Goal: Information Seeking & Learning: Learn about a topic

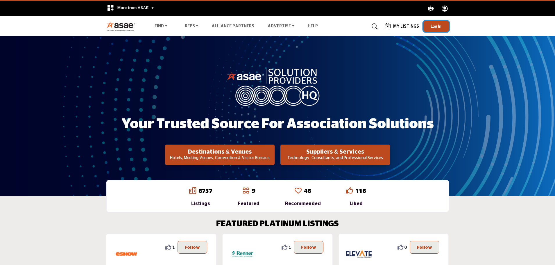
click at [429, 24] on button "Log In" at bounding box center [436, 26] width 26 height 11
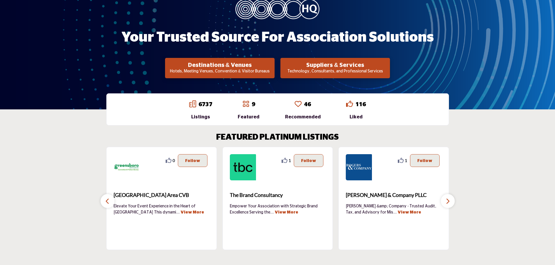
scroll to position [87, 0]
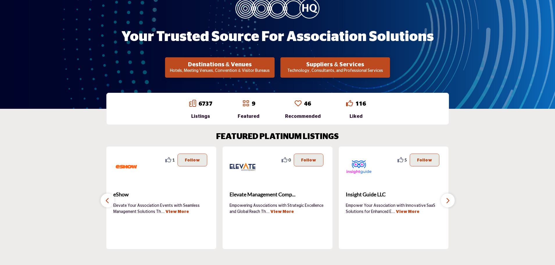
click at [447, 196] on button "button" at bounding box center [448, 200] width 14 height 14
click at [206, 102] on link "6737" at bounding box center [205, 104] width 14 height 6
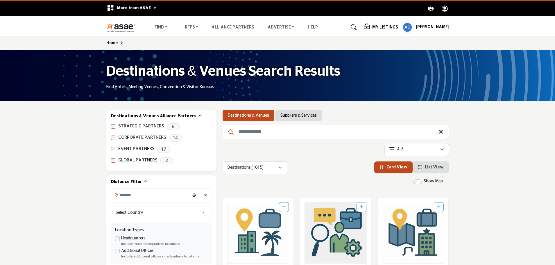
drag, startPoint x: 283, startPoint y: 118, endPoint x: 41, endPoint y: 150, distance: 243.5
click at [283, 118] on link "Suppliers & Services" at bounding box center [298, 115] width 36 height 6
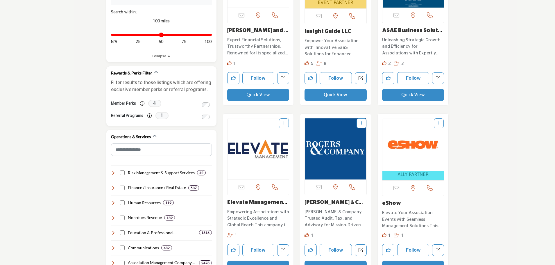
scroll to position [261, 0]
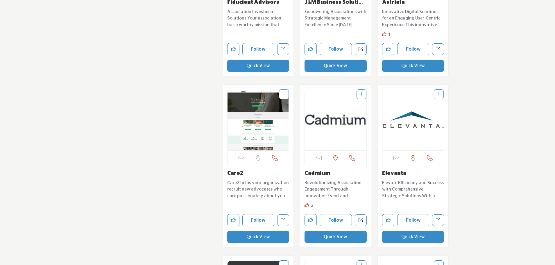
scroll to position [3080, 0]
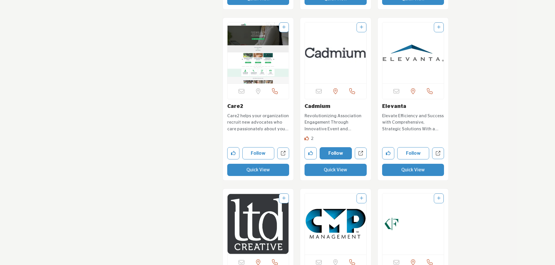
click at [331, 147] on button "Follow" at bounding box center [336, 153] width 32 height 12
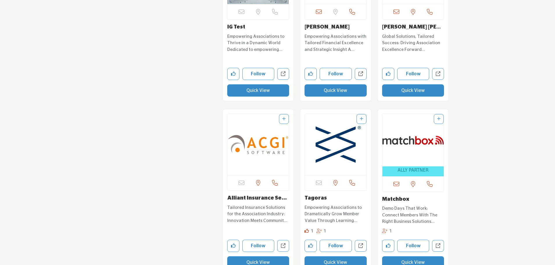
scroll to position [3690, 0]
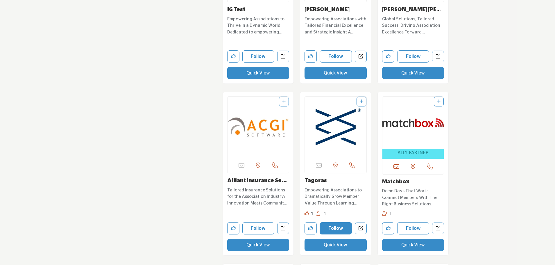
click at [335, 222] on button "Follow" at bounding box center [336, 228] width 32 height 12
click at [309, 224] on button "Like company" at bounding box center [310, 228] width 12 height 12
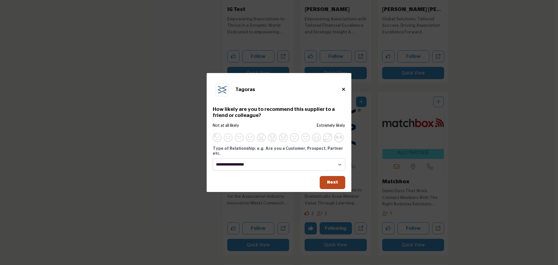
click at [307, 169] on div "Tagoras How likely are you to recommend this supplier to a friend or colleague?…" at bounding box center [279, 127] width 145 height 108
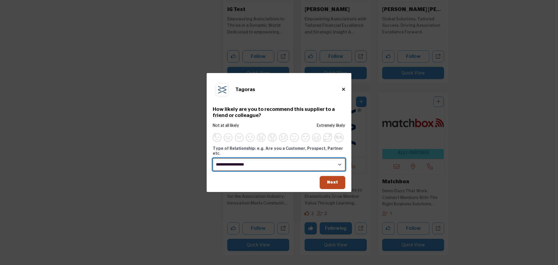
click at [307, 165] on select "**********" at bounding box center [279, 164] width 132 height 12
select select "**********"
click at [213, 158] on select "**********" at bounding box center [279, 164] width 132 height 12
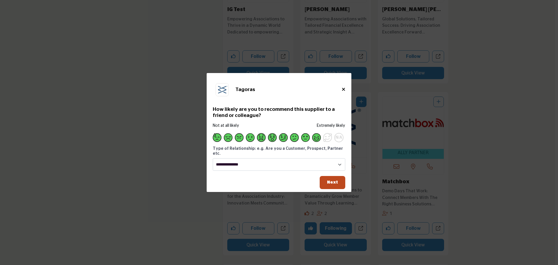
click at [313, 140] on span "Supplier Rating and Recommendation Modal for Tagoras" at bounding box center [316, 137] width 9 height 9
click at [331, 181] on span "Next" at bounding box center [332, 182] width 11 height 4
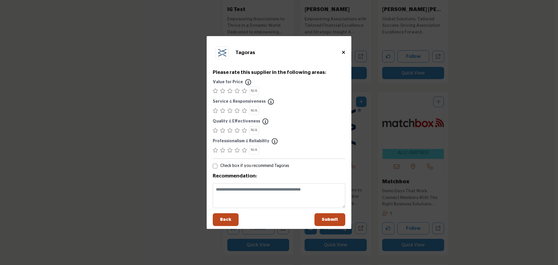
click at [243, 130] on icon "Supplier Rating and Recommendation Modal for Tagoras" at bounding box center [244, 130] width 5 height 5
click at [243, 148] on icon "Supplier Rating and Recommendation Modal for Tagoras" at bounding box center [244, 150] width 5 height 5
click at [244, 111] on icon "Supplier Rating and Recommendation Modal for Tagoras" at bounding box center [244, 110] width 5 height 5
click at [237, 91] on icon "Supplier Rating and Recommendation Modal for Tagoras" at bounding box center [236, 90] width 5 height 5
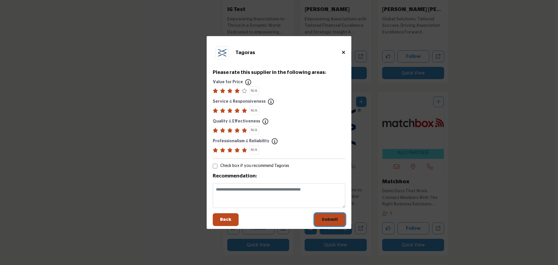
click at [329, 219] on span "Submit" at bounding box center [330, 219] width 16 height 4
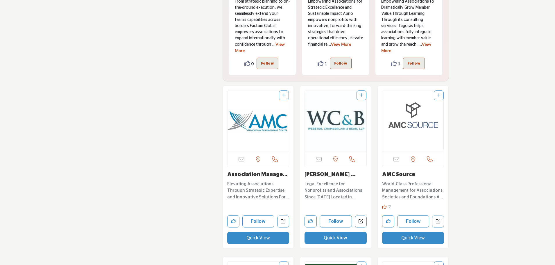
scroll to position [4213, 0]
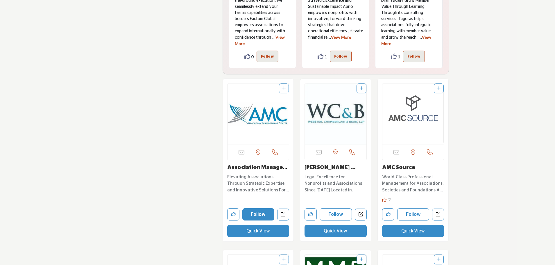
click at [257, 212] on button "Follow" at bounding box center [258, 214] width 32 height 12
click at [232, 212] on icon "Like company" at bounding box center [233, 214] width 5 height 5
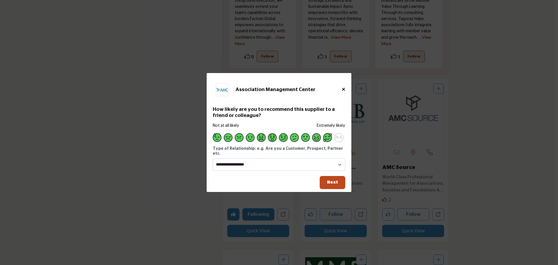
click at [328, 141] on span "Supplier Rating and Recommendation Modal for Association Management Center" at bounding box center [327, 137] width 9 height 9
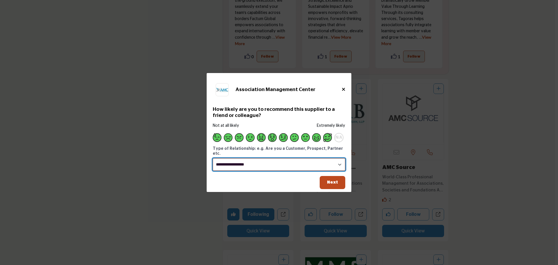
click at [315, 163] on select "**********" at bounding box center [279, 164] width 132 height 12
select select "********"
click at [213, 158] on select "**********" at bounding box center [279, 164] width 132 height 12
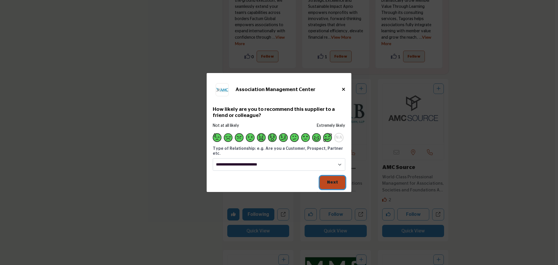
click at [333, 184] on button "Next" at bounding box center [333, 182] width 26 height 13
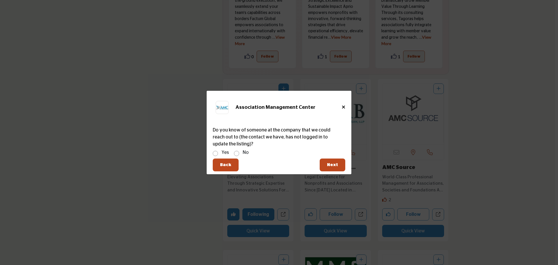
click at [241, 153] on div "Yes No" at bounding box center [279, 153] width 132 height 8
click at [329, 164] on span "Next" at bounding box center [332, 164] width 11 height 4
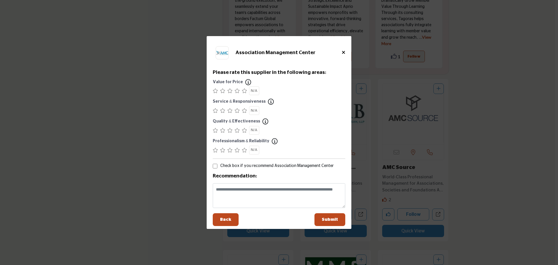
click at [245, 91] on icon "Supplier Rating and Recommendation Modal for Association Management Center" at bounding box center [244, 90] width 5 height 5
click at [244, 111] on icon "Supplier Rating and Recommendation Modal for Association Management Center" at bounding box center [244, 110] width 5 height 5
click at [244, 129] on icon "Supplier Rating and Recommendation Modal for Association Management Center" at bounding box center [244, 130] width 5 height 5
click at [243, 152] on icon "Supplier Rating and Recommendation Modal for Association Management Center" at bounding box center [244, 150] width 5 height 5
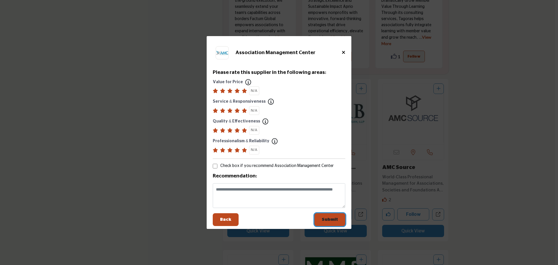
click at [328, 220] on span "Submit" at bounding box center [330, 219] width 16 height 4
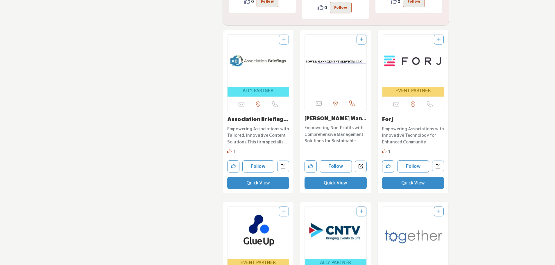
scroll to position [5636, 0]
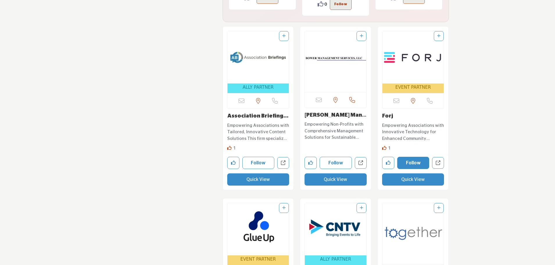
click at [405, 157] on button "Follow" at bounding box center [413, 163] width 32 height 12
click at [383, 157] on button "Like company" at bounding box center [388, 163] width 12 height 12
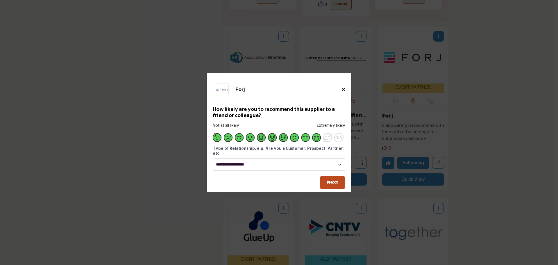
click at [314, 141] on span "Supplier Rating and Recommendation Modal for Forj" at bounding box center [316, 137] width 9 height 9
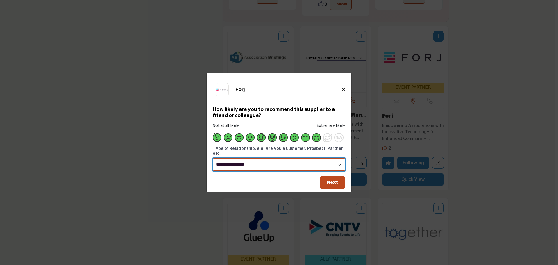
click at [286, 164] on select "**********" at bounding box center [279, 164] width 132 height 12
select select "********"
click at [213, 158] on select "**********" at bounding box center [279, 164] width 132 height 12
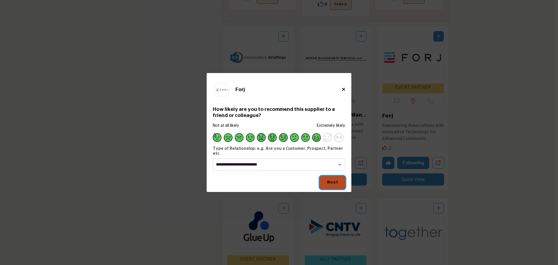
click at [333, 180] on span "Next" at bounding box center [332, 182] width 11 height 4
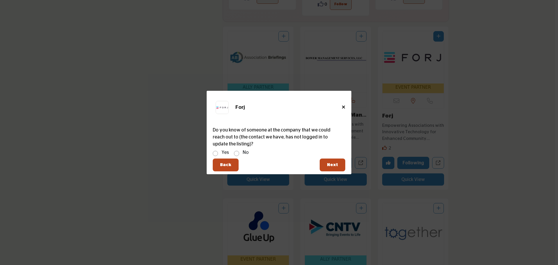
click at [245, 152] on label "No" at bounding box center [246, 152] width 6 height 7
click at [334, 161] on button "Next" at bounding box center [333, 164] width 26 height 13
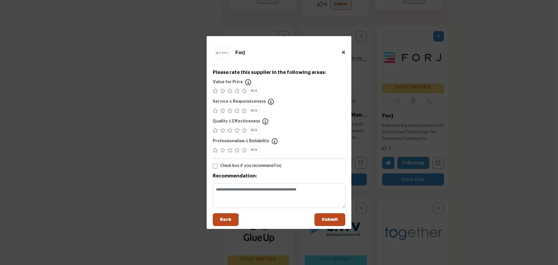
click at [238, 90] on icon "Supplier Rating and Recommendation Modal for Forj" at bounding box center [236, 90] width 5 height 5
click at [236, 111] on icon "Supplier Rating and Recommendation Modal for Forj" at bounding box center [236, 110] width 5 height 5
click at [239, 130] on icon "Supplier Rating and Recommendation Modal for Forj" at bounding box center [236, 130] width 5 height 5
click at [243, 151] on icon "Supplier Rating and Recommendation Modal for Forj" at bounding box center [244, 150] width 5 height 5
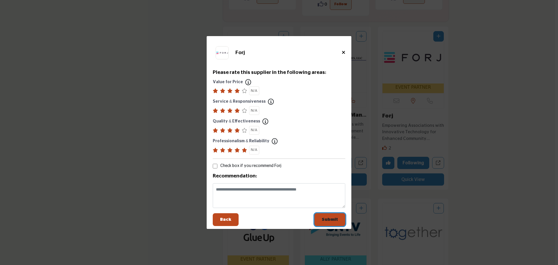
click at [326, 218] on span "Submit" at bounding box center [330, 219] width 16 height 4
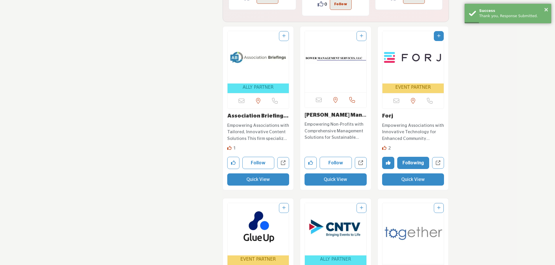
click at [385, 146] on icon at bounding box center [384, 148] width 4 height 4
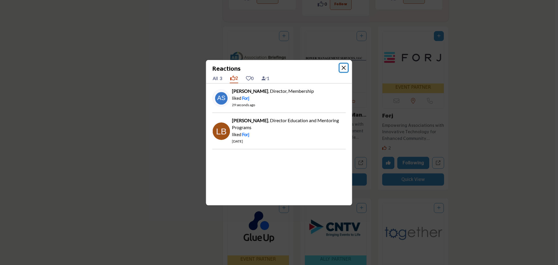
click at [345, 70] on button "Close" at bounding box center [344, 68] width 8 height 8
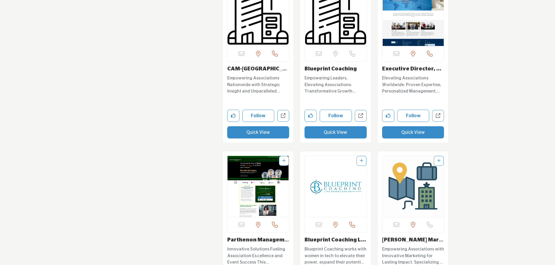
scroll to position [8541, 0]
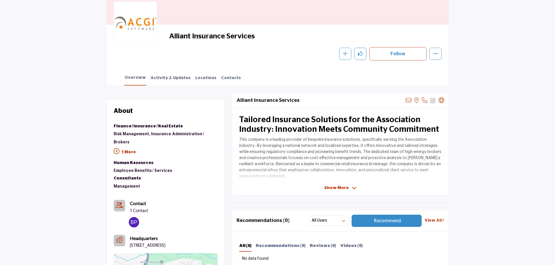
scroll to position [87, 0]
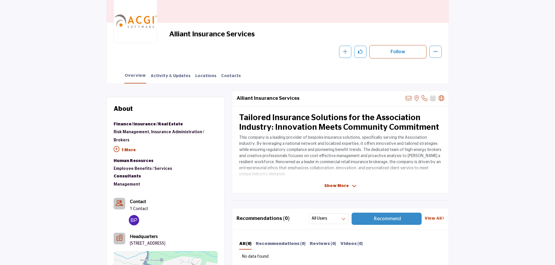
click at [333, 183] on span "Show More" at bounding box center [336, 186] width 24 height 6
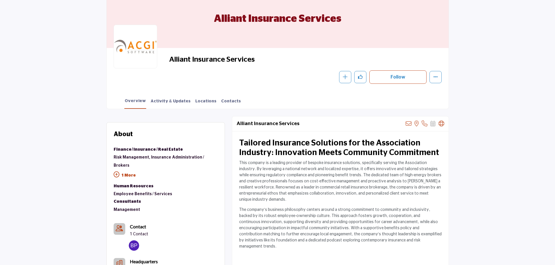
scroll to position [58, 0]
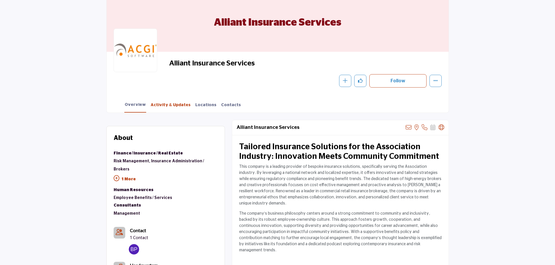
click at [168, 108] on link "Activity & Updates" at bounding box center [170, 107] width 41 height 10
click at [169, 106] on link "Activity & Updates" at bounding box center [170, 107] width 41 height 10
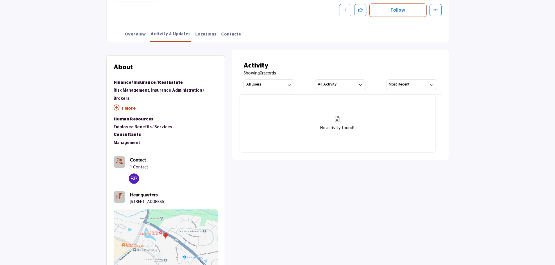
scroll to position [145, 0]
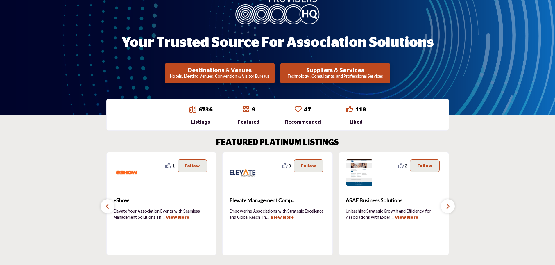
scroll to position [87, 0]
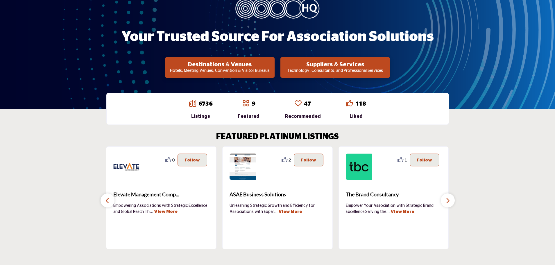
click at [273, 69] on p "Technology, Consultants, and Professional Services" at bounding box center [220, 71] width 106 height 6
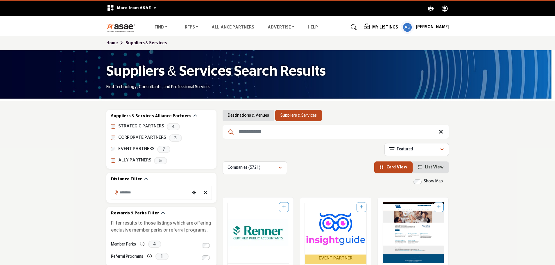
click at [261, 133] on input "Search Keyword" at bounding box center [336, 132] width 226 height 14
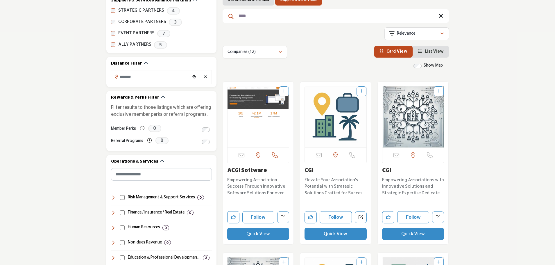
scroll to position [116, 0]
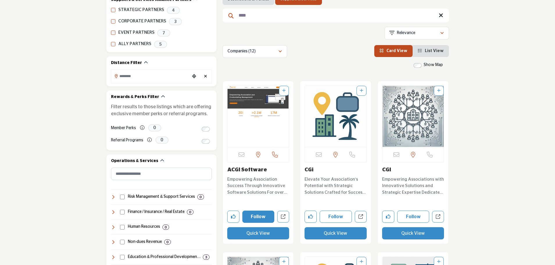
click at [257, 216] on button "Follow" at bounding box center [258, 216] width 32 height 12
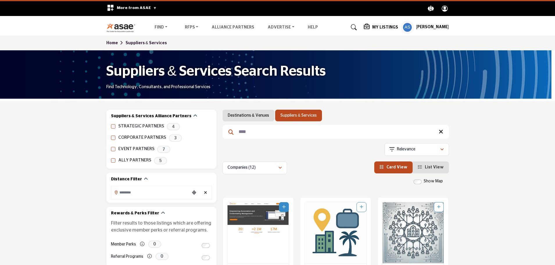
click at [290, 133] on input "****" at bounding box center [336, 132] width 226 height 14
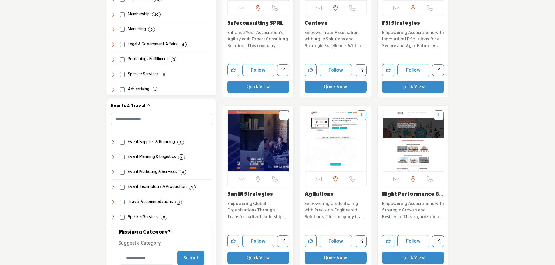
scroll to position [436, 0]
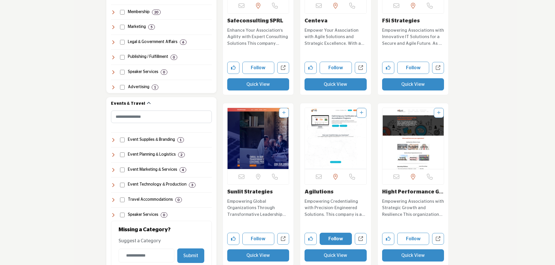
type input "*****"
click at [338, 237] on button "Follow" at bounding box center [336, 238] width 32 height 12
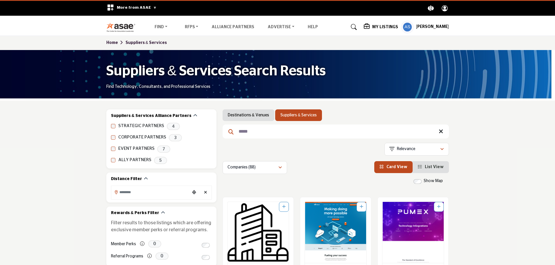
scroll to position [0, 0]
click at [280, 133] on input "*****" at bounding box center [336, 132] width 226 height 14
click at [378, 33] on div "My Listings Pricing Media Kit" at bounding box center [406, 27] width 85 height 13
click at [371, 28] on icon at bounding box center [367, 27] width 7 height 6
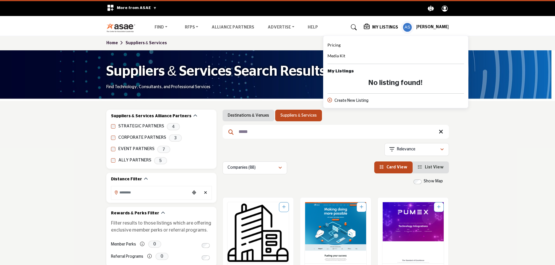
click at [371, 28] on icon at bounding box center [367, 27] width 7 height 6
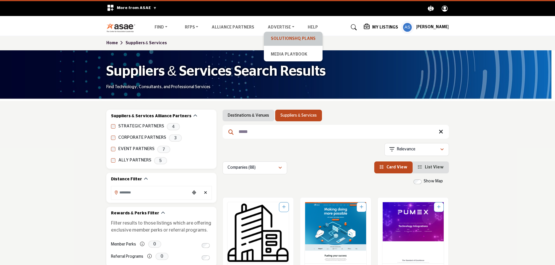
click at [292, 38] on link "SolutionsHQ Plans" at bounding box center [293, 39] width 53 height 8
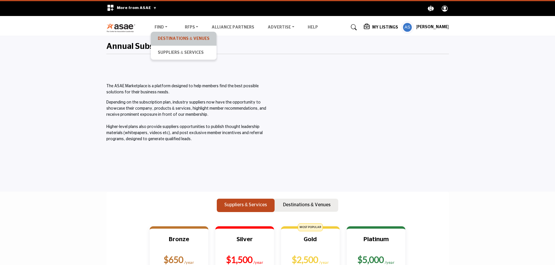
click at [167, 35] on link "Destinations & Venues" at bounding box center [184, 39] width 60 height 8
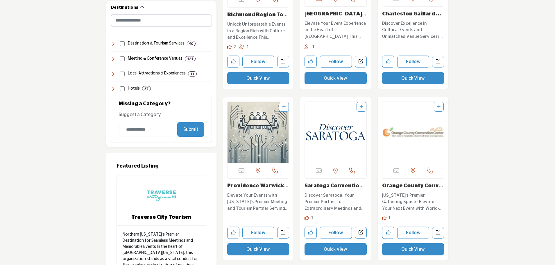
scroll to position [291, 0]
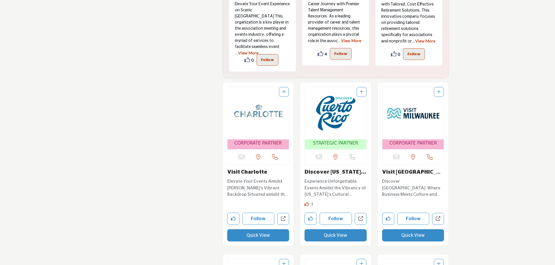
scroll to position [1540, 0]
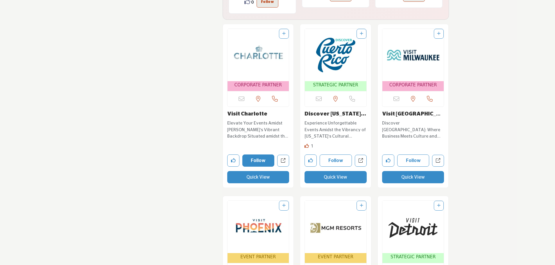
click at [255, 154] on button "Follow" at bounding box center [258, 160] width 32 height 12
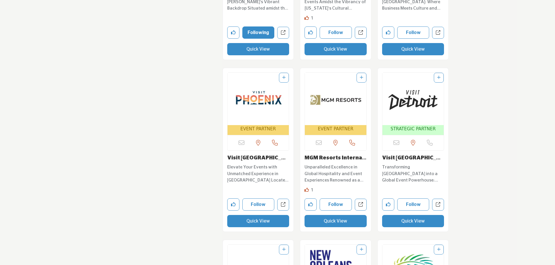
scroll to position [1685, 0]
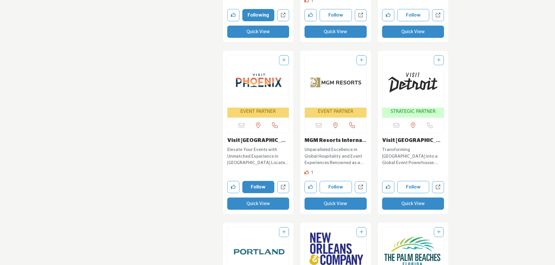
click at [251, 181] on button "Follow" at bounding box center [258, 187] width 32 height 12
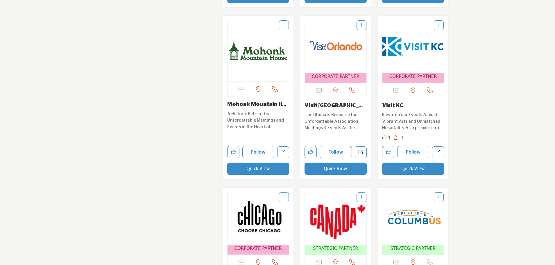
scroll to position [2179, 0]
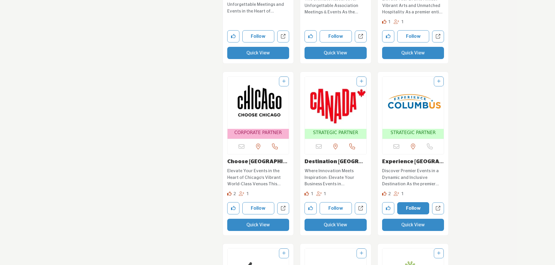
click at [413, 205] on button "Follow" at bounding box center [413, 208] width 32 height 12
click at [263, 205] on button "Follow" at bounding box center [258, 208] width 32 height 12
click at [241, 191] on icon at bounding box center [242, 193] width 6 height 4
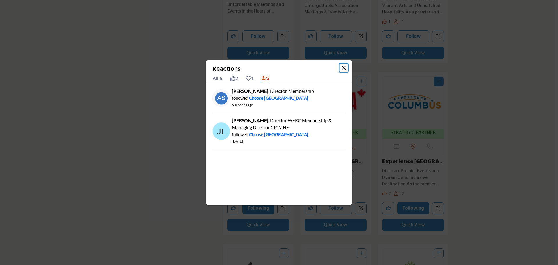
click at [344, 67] on button "Close" at bounding box center [344, 68] width 8 height 8
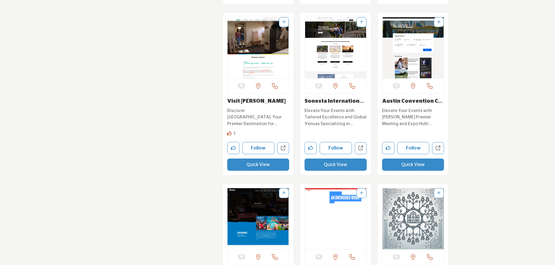
scroll to position [0, 0]
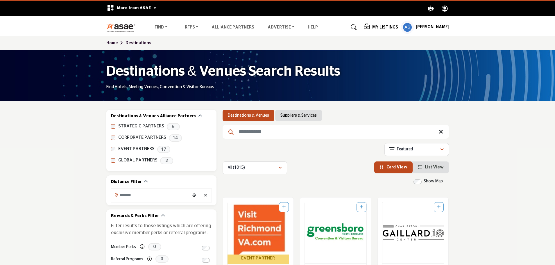
click at [300, 134] on input "Search Keyword" at bounding box center [336, 132] width 226 height 14
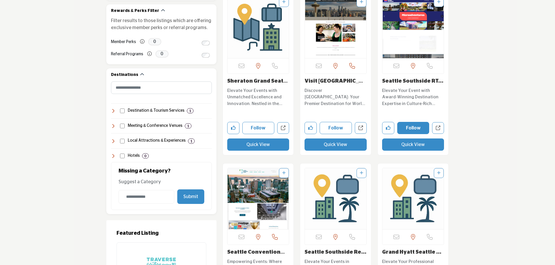
scroll to position [203, 0]
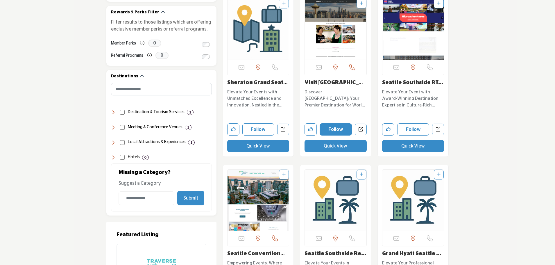
click at [334, 128] on button "Follow" at bounding box center [336, 129] width 32 height 12
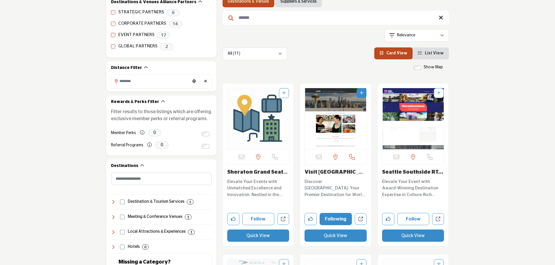
scroll to position [0, 0]
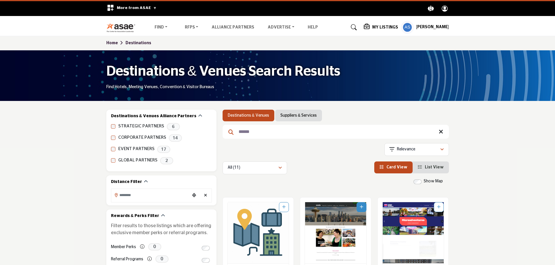
click at [256, 128] on input "******" at bounding box center [336, 132] width 226 height 14
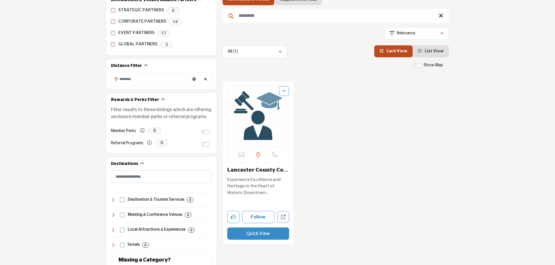
scroll to position [116, 0]
type input "*********"
click at [259, 180] on p "Experience Excellence and Heritage in the Heart of Historic Downtown Lancaster …" at bounding box center [258, 186] width 62 height 20
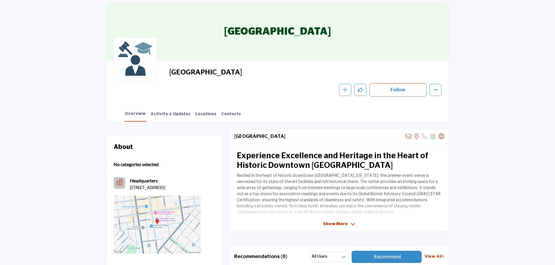
scroll to position [87, 0]
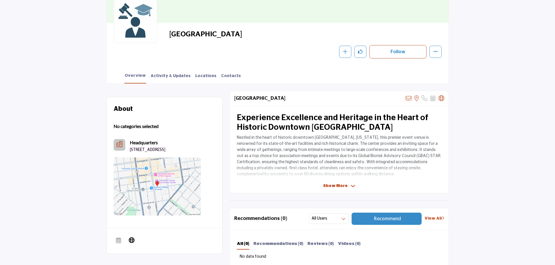
click at [332, 186] on span "Show More" at bounding box center [335, 186] width 24 height 6
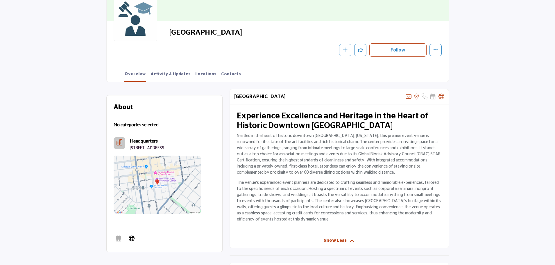
scroll to position [0, 0]
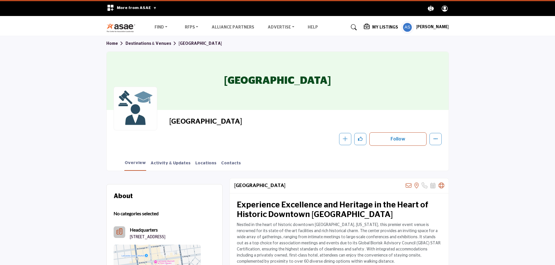
click at [388, 139] on button "Follow" at bounding box center [397, 138] width 57 height 13
click at [221, 164] on link "Contacts" at bounding box center [231, 165] width 20 height 10
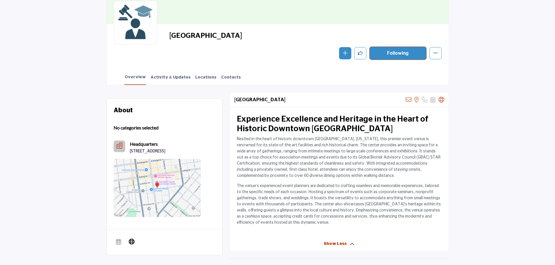
scroll to position [141, 0]
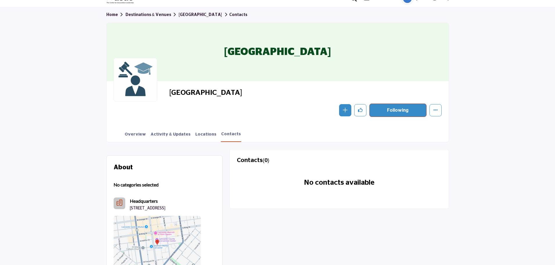
scroll to position [29, 0]
click at [133, 133] on link "Overview" at bounding box center [135, 136] width 22 height 10
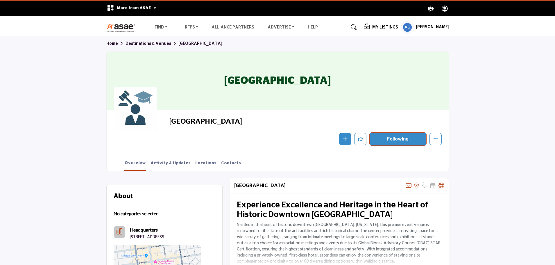
click at [156, 42] on link "Destinations & Venues" at bounding box center [152, 44] width 53 height 4
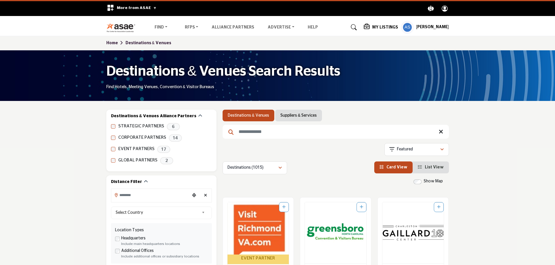
click at [283, 128] on input "Search Keyword" at bounding box center [336, 132] width 226 height 14
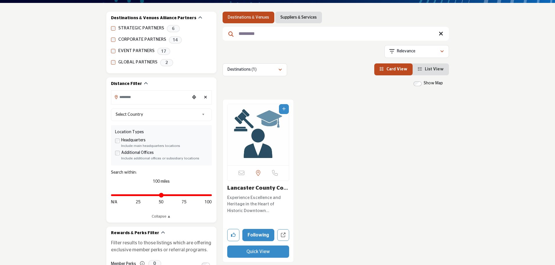
scroll to position [116, 0]
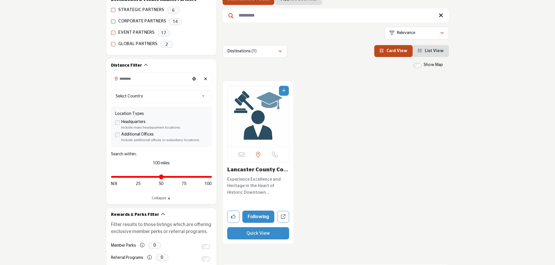
type input "*********"
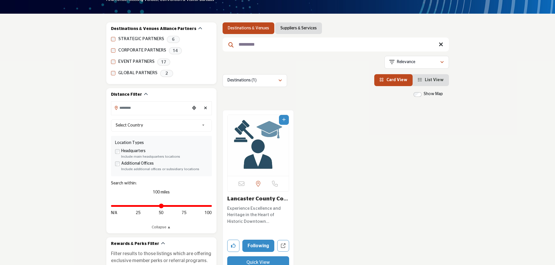
scroll to position [0, 0]
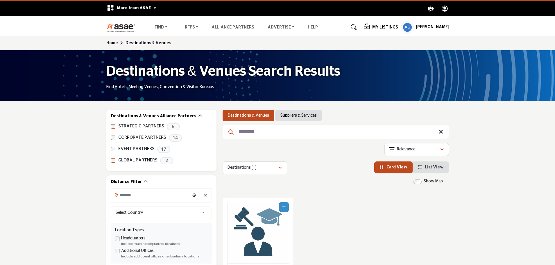
click at [108, 45] on link "Home" at bounding box center [115, 43] width 19 height 4
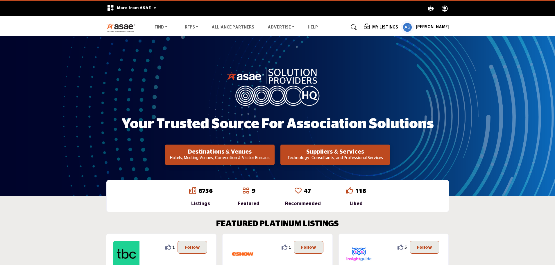
click at [431, 29] on h5 "[PERSON_NAME]" at bounding box center [432, 27] width 33 height 6
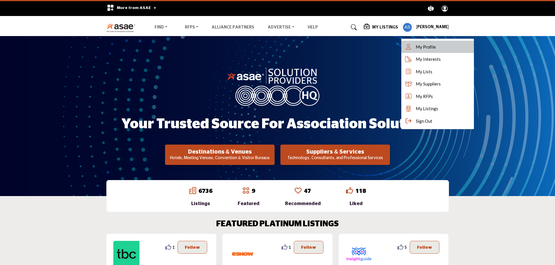
click at [434, 47] on span "My Profile" at bounding box center [426, 47] width 20 height 7
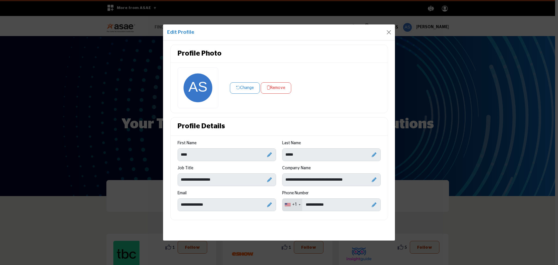
click at [241, 81] on div "Change Remove" at bounding box center [278, 87] width 209 height 41
click at [248, 92] on button "Change" at bounding box center [245, 87] width 30 height 11
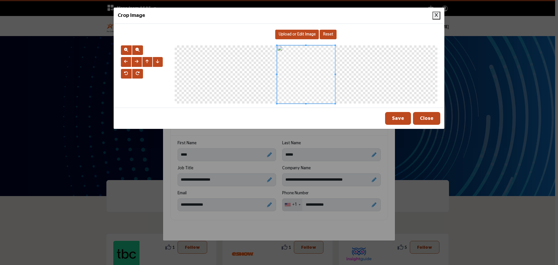
click at [304, 34] on span "Upload or Edit Image" at bounding box center [297, 34] width 37 height 4
type input "**********"
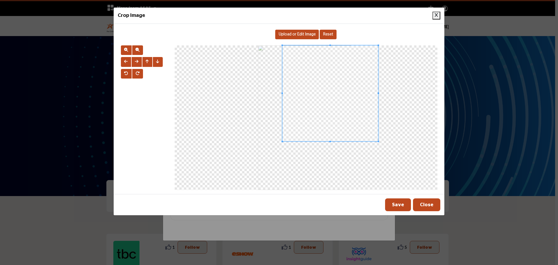
click at [282, 149] on div at bounding box center [306, 117] width 263 height 144
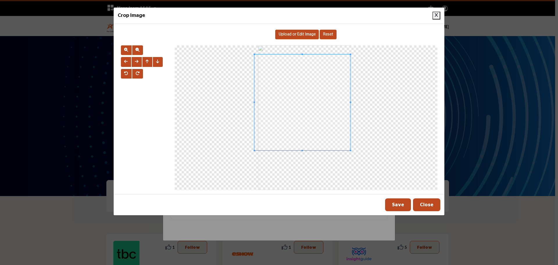
click at [276, 122] on span at bounding box center [302, 102] width 96 height 96
click at [259, 148] on div at bounding box center [306, 117] width 263 height 144
click at [290, 121] on span at bounding box center [304, 100] width 91 height 91
click at [350, 146] on span at bounding box center [350, 146] width 1 height 1
click at [399, 202] on button "Save" at bounding box center [398, 204] width 26 height 13
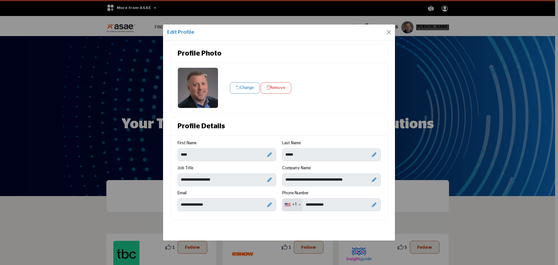
click at [384, 34] on div "Edit Profile" at bounding box center [279, 32] width 232 height 16
click at [386, 33] on button "Close" at bounding box center [389, 32] width 8 height 8
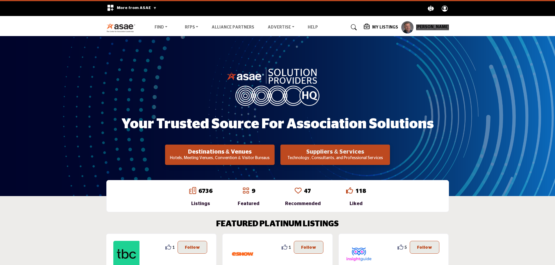
click at [273, 148] on h2 "Suppliers & Services" at bounding box center [220, 151] width 106 height 7
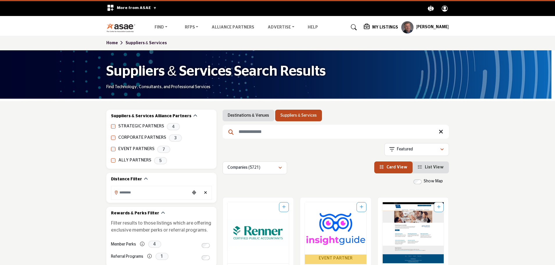
click at [252, 136] on input "Search Keyword" at bounding box center [336, 132] width 226 height 14
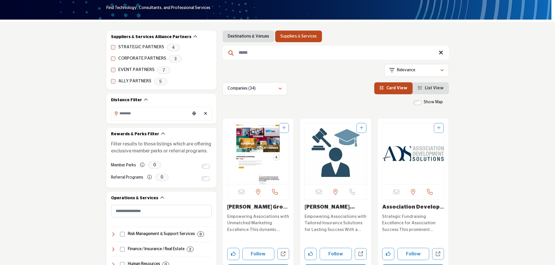
scroll to position [87, 0]
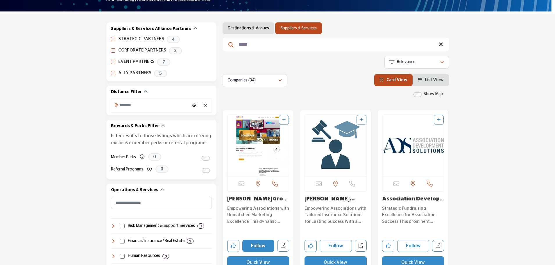
click at [252, 241] on button "Follow" at bounding box center [258, 245] width 32 height 12
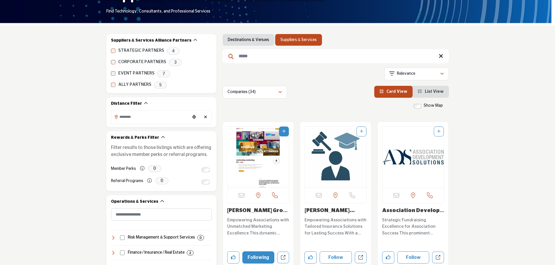
scroll to position [0, 0]
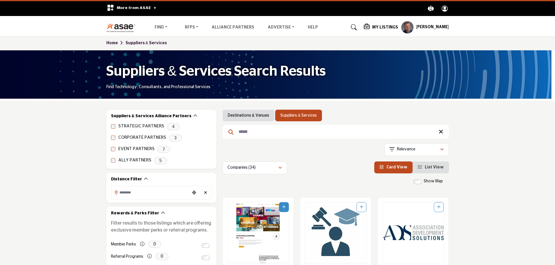
click at [264, 132] on input "*****" at bounding box center [336, 132] width 226 height 14
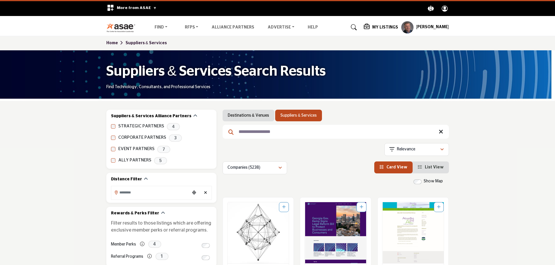
scroll to position [116, 0]
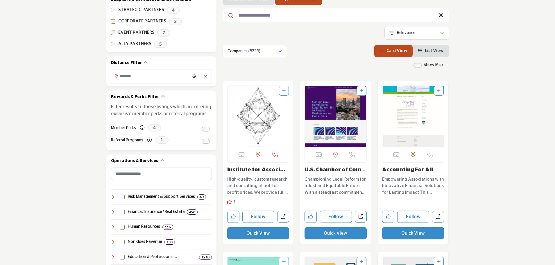
type input "**********"
click at [229, 200] on icon at bounding box center [229, 201] width 4 height 4
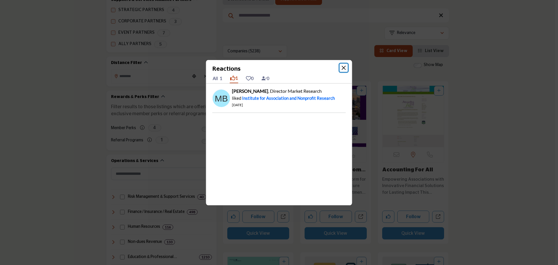
click at [340, 67] on button "Close" at bounding box center [344, 68] width 8 height 8
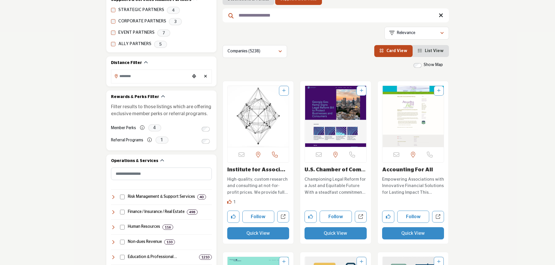
click at [260, 169] on link "Institute for Associ..." at bounding box center [256, 169] width 58 height 5
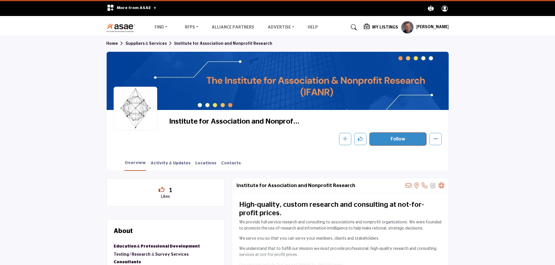
click at [393, 135] on button "Follow" at bounding box center [397, 138] width 57 height 13
click at [358, 138] on icon "Like" at bounding box center [360, 138] width 5 height 5
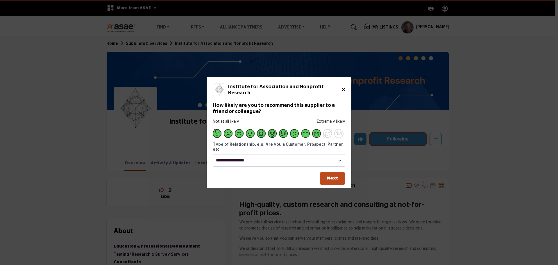
click at [318, 136] on span "Supplier Rating and Recommendation Modal for Institute for Association and Nonp…" at bounding box center [316, 133] width 9 height 9
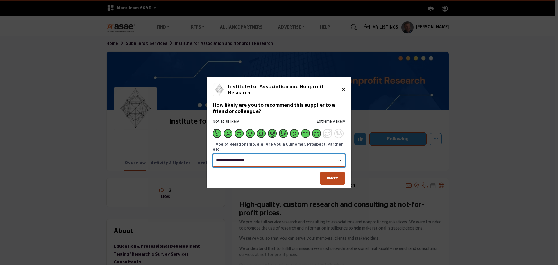
click at [299, 157] on select "**********" at bounding box center [279, 160] width 132 height 12
select select "********"
click at [213, 154] on select "**********" at bounding box center [279, 160] width 132 height 12
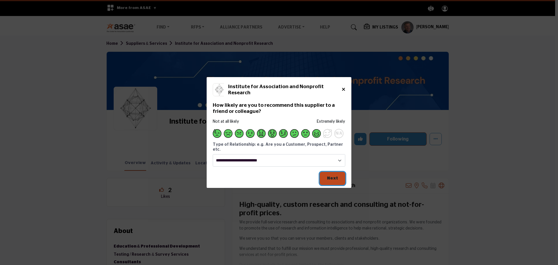
click at [332, 180] on button "Next" at bounding box center [333, 178] width 26 height 13
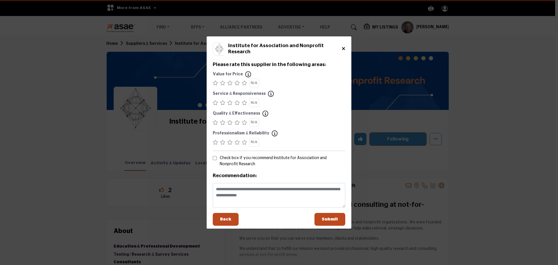
click at [243, 83] on icon "Supplier Rating and Recommendation Modal for Institute for Association and Nonp…" at bounding box center [244, 82] width 5 height 5
click at [244, 101] on icon "Supplier Rating and Recommendation Modal for Institute for Association and Nonp…" at bounding box center [244, 102] width 5 height 5
click at [244, 123] on icon "Supplier Rating and Recommendation Modal for Institute for Association and Nonp…" at bounding box center [244, 122] width 5 height 5
click at [244, 144] on icon "Supplier Rating and Recommendation Modal for Institute for Association and Nonp…" at bounding box center [244, 142] width 5 height 5
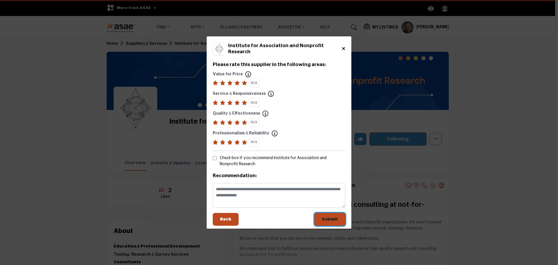
click at [325, 220] on span "Submit" at bounding box center [330, 219] width 16 height 4
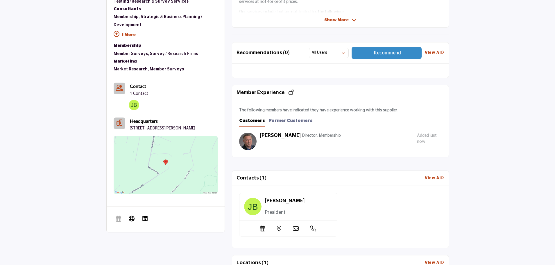
scroll to position [261, 0]
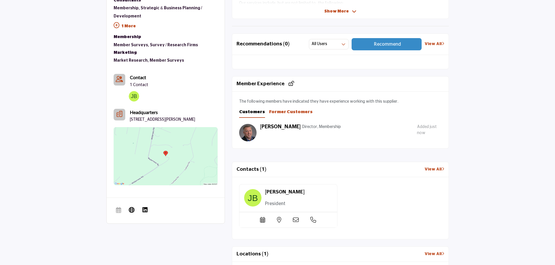
click at [291, 110] on b "Former Customers" at bounding box center [291, 112] width 44 height 4
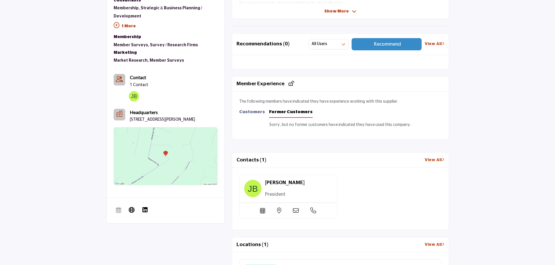
click at [247, 107] on div "The following members have indicated they have experience working with this sup…" at bounding box center [340, 116] width 216 height 48
click at [247, 111] on b "Customers" at bounding box center [252, 112] width 26 height 4
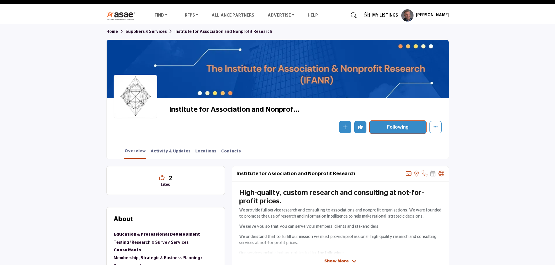
scroll to position [0, 0]
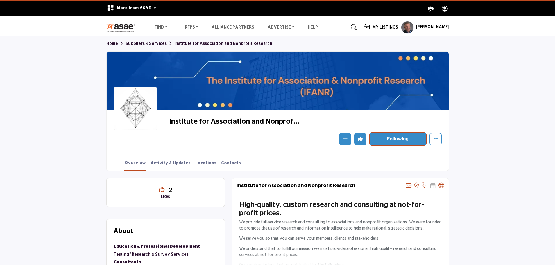
click at [130, 26] on img at bounding box center [122, 28] width 32 height 10
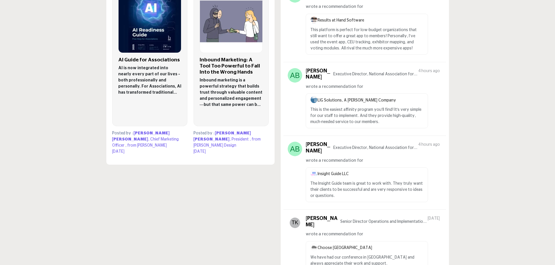
scroll to position [436, 0]
